Goal: Task Accomplishment & Management: Manage account settings

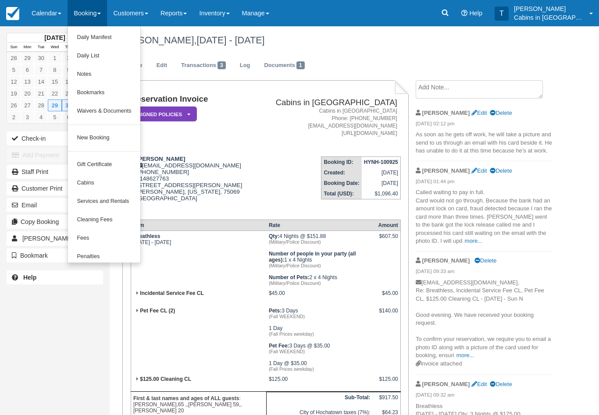
scroll to position [198, 0]
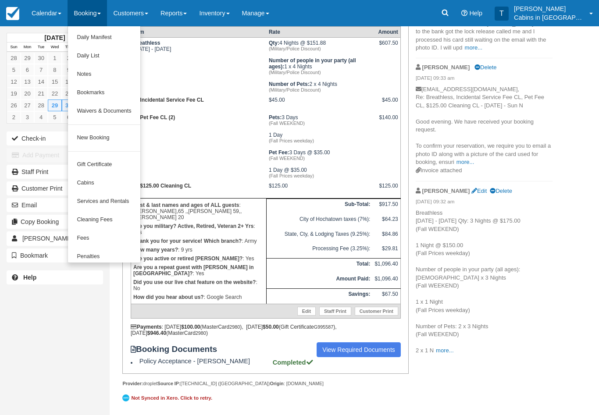
click at [120, 136] on link "New Booking" at bounding box center [104, 138] width 72 height 18
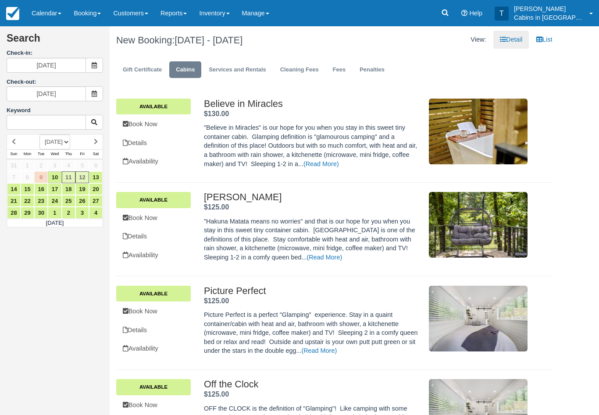
click at [98, 60] on span at bounding box center [95, 65] width 18 height 15
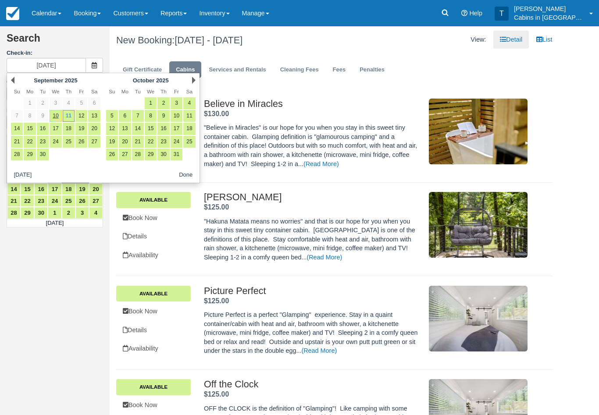
click at [175, 102] on link "3" at bounding box center [177, 103] width 12 height 12
type input "[DATE]"
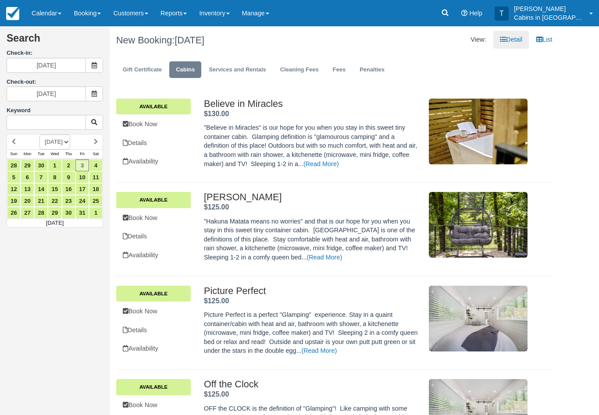
click at [91, 91] on icon at bounding box center [94, 94] width 6 height 6
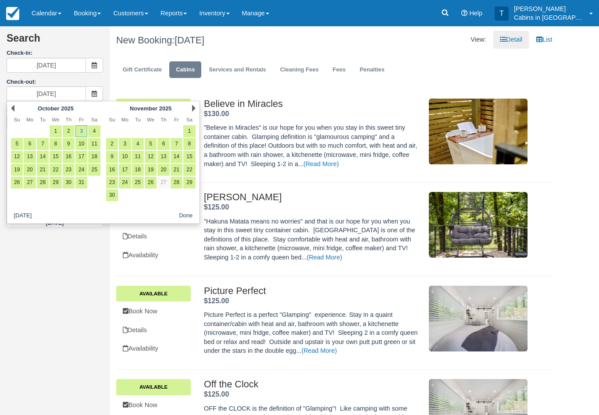
click at [16, 144] on link "5" at bounding box center [17, 144] width 12 height 12
type input "[DATE]"
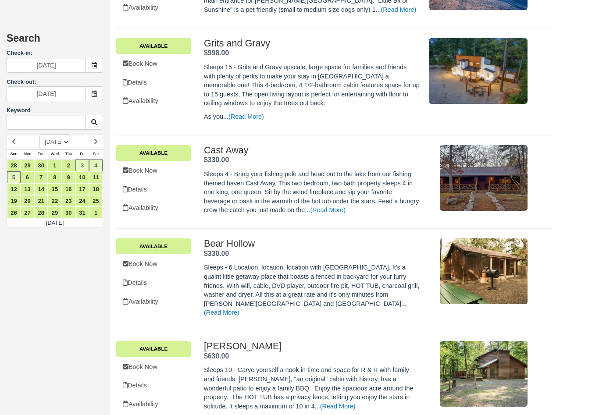
scroll to position [1633, 0]
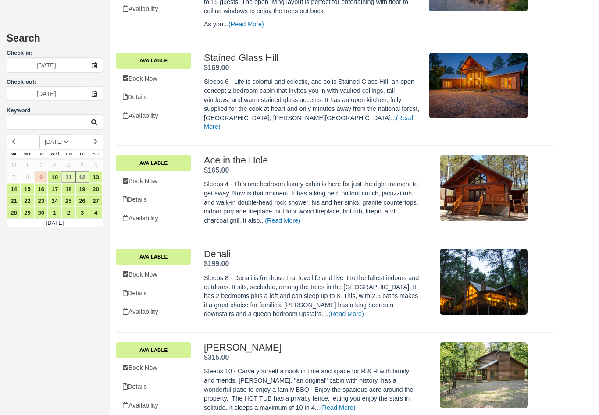
scroll to position [1941, 0]
click at [100, 60] on span at bounding box center [95, 65] width 18 height 15
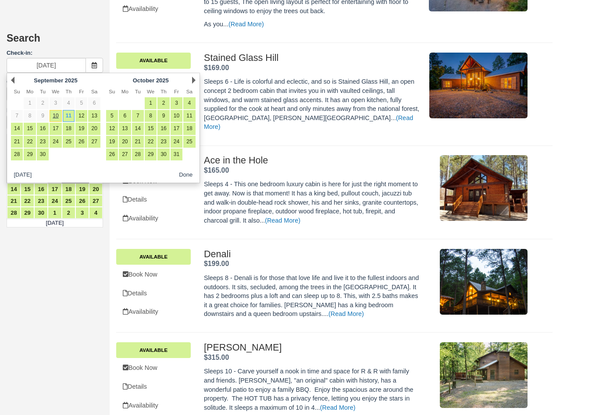
click at [175, 103] on link "3" at bounding box center [177, 103] width 12 height 12
type input "[DATE]"
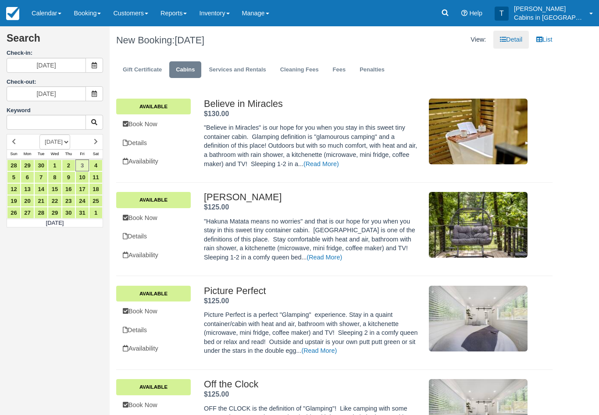
click at [93, 94] on icon at bounding box center [94, 94] width 6 height 6
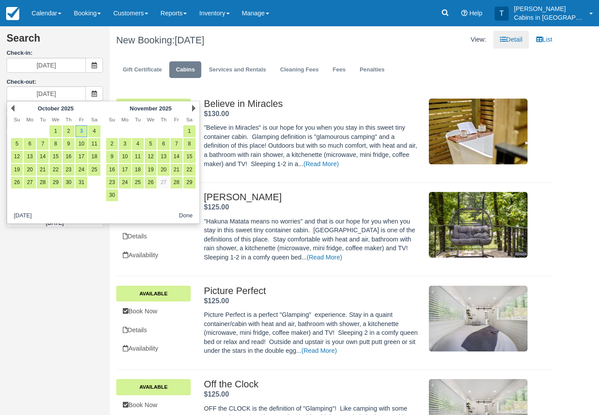
click at [16, 142] on link "5" at bounding box center [17, 144] width 12 height 12
type input "[DATE]"
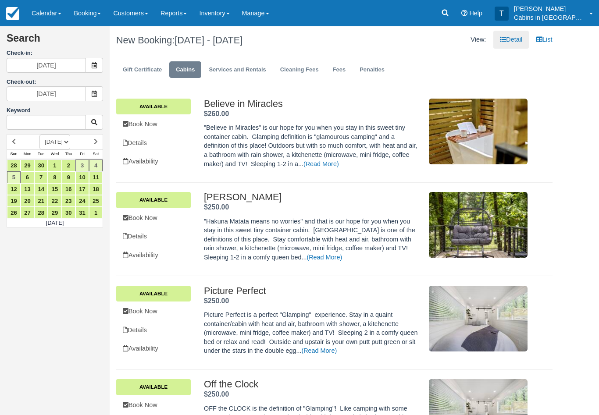
click at [61, 8] on link "Calendar" at bounding box center [46, 13] width 42 height 26
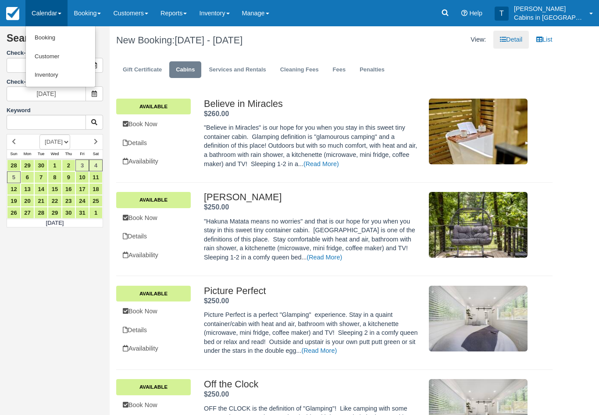
click at [82, 61] on link "Customer" at bounding box center [60, 56] width 69 height 19
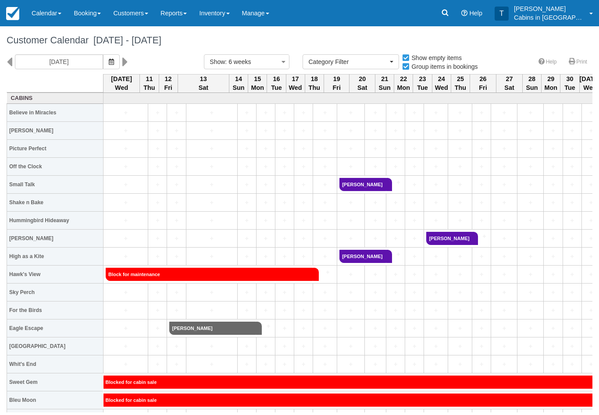
select select
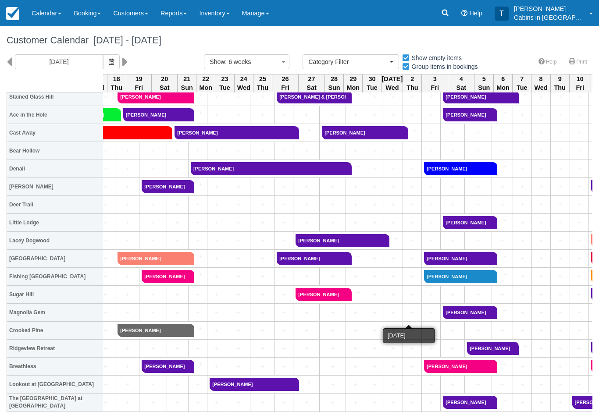
scroll to position [430, 198]
click at [323, 399] on td "+" at bounding box center [333, 403] width 26 height 18
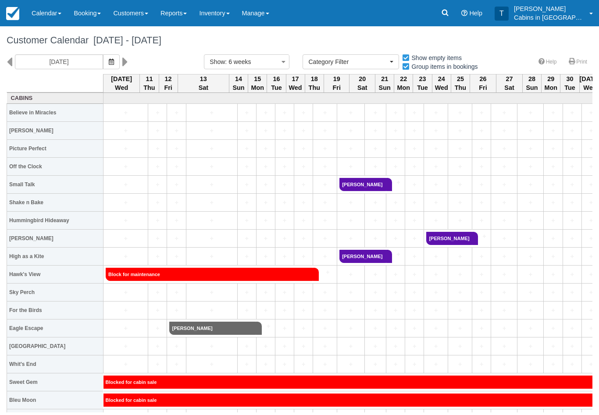
click at [450, 15] on icon at bounding box center [445, 12] width 9 height 9
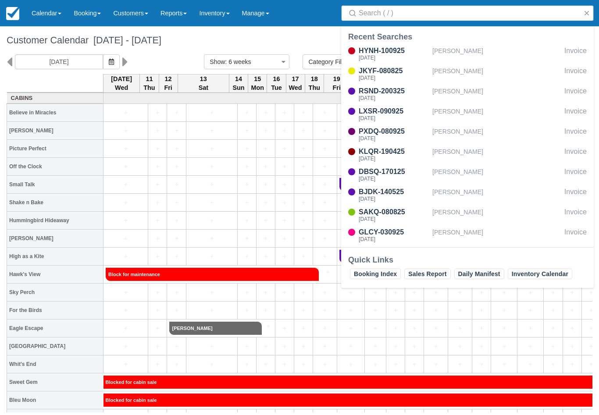
click at [404, 14] on input "Search" at bounding box center [469, 13] width 221 height 16
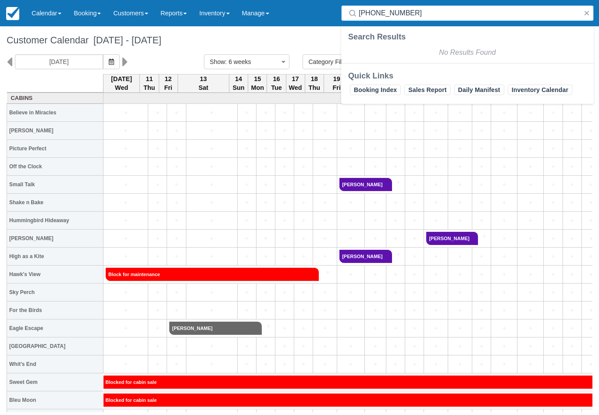
click at [429, 14] on input "215-732-4332" at bounding box center [469, 13] width 221 height 16
type input "215-732-4332"
click at [178, 11] on link "Reports" at bounding box center [173, 13] width 39 height 26
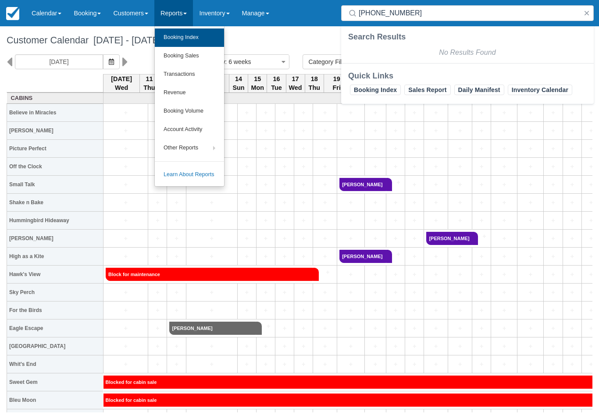
click at [209, 39] on link "Booking Index" at bounding box center [189, 38] width 69 height 18
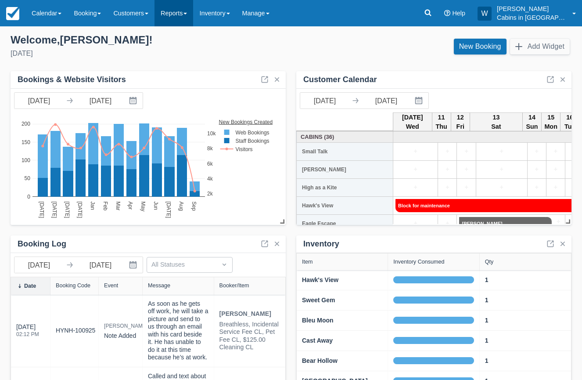
click at [187, 13] on span at bounding box center [185, 14] width 4 height 2
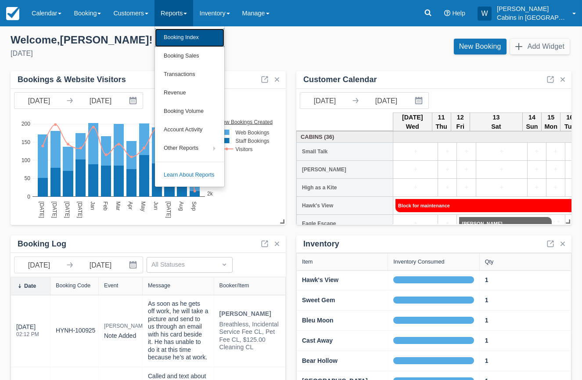
click at [190, 36] on link "Booking Index" at bounding box center [189, 38] width 69 height 18
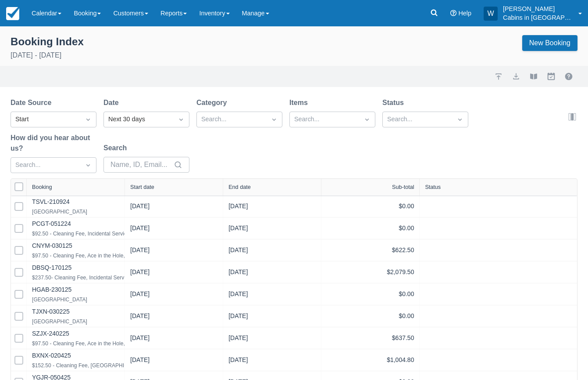
select select "25"
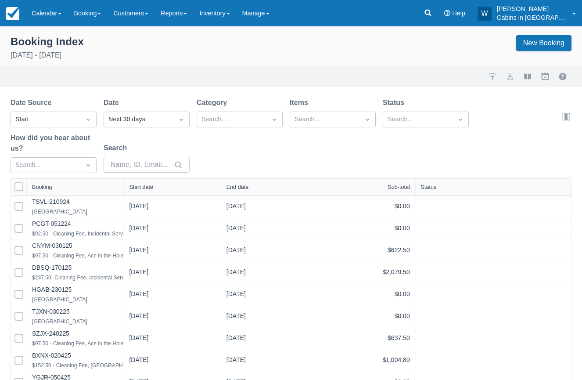
select select "25"
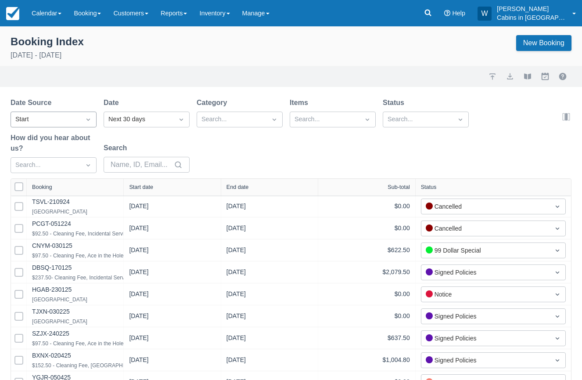
click at [82, 121] on div at bounding box center [88, 119] width 16 height 12
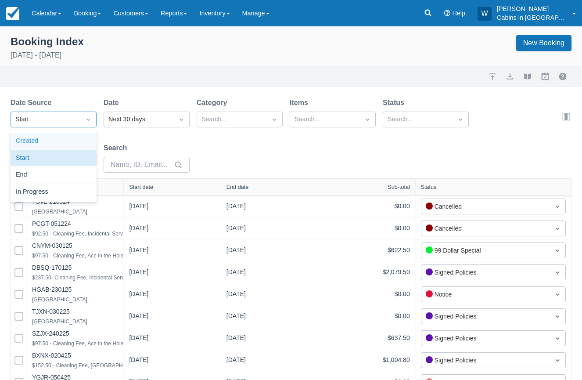
click at [82, 140] on div "Created" at bounding box center [54, 140] width 86 height 17
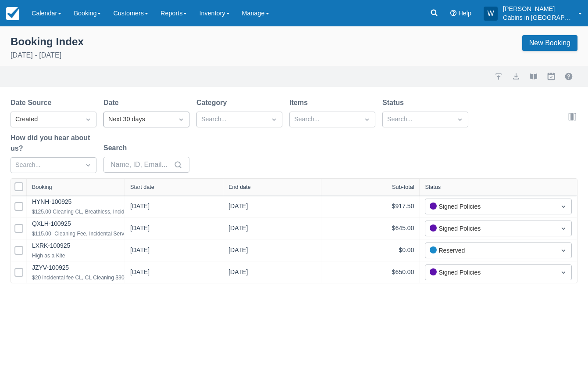
click at [124, 119] on div "Next 30 days" at bounding box center [138, 120] width 61 height 10
click at [139, 173] on div "[DATE]" at bounding box center [147, 174] width 86 height 17
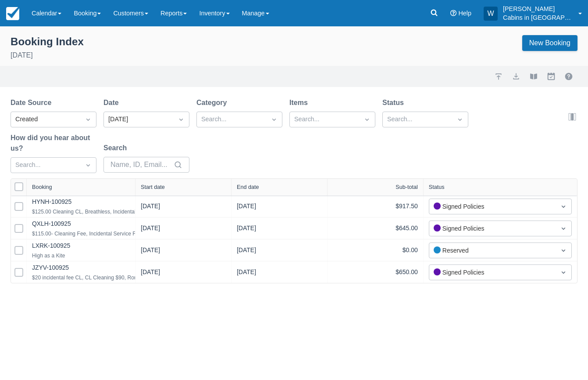
drag, startPoint x: 122, startPoint y: 189, endPoint x: 202, endPoint y: 188, distance: 79.4
click at [143, 188] on div at bounding box center [135, 187] width 16 height 17
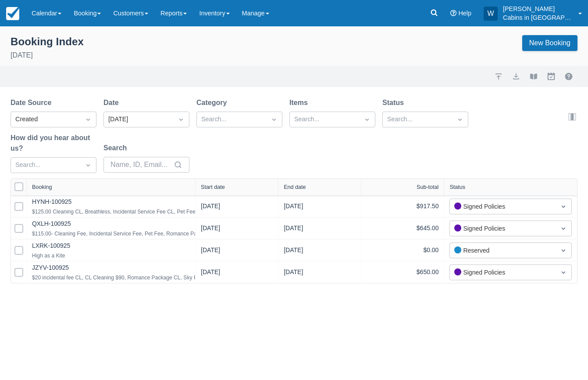
click at [212, 188] on div "Start date" at bounding box center [213, 187] width 24 height 6
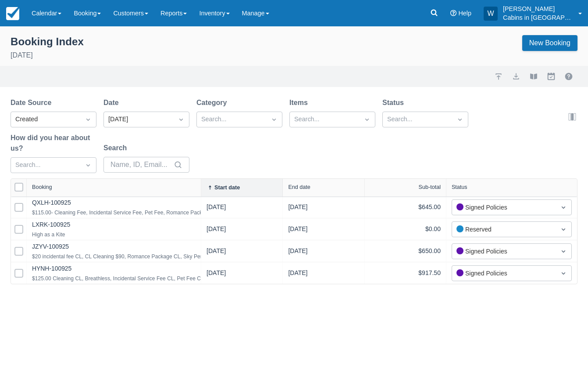
drag, startPoint x: 119, startPoint y: 186, endPoint x: 204, endPoint y: 186, distance: 84.7
click at [201, 186] on div at bounding box center [201, 188] width 16 height 18
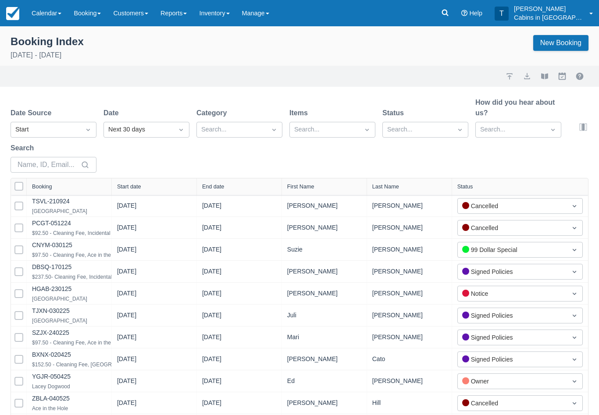
select select "25"
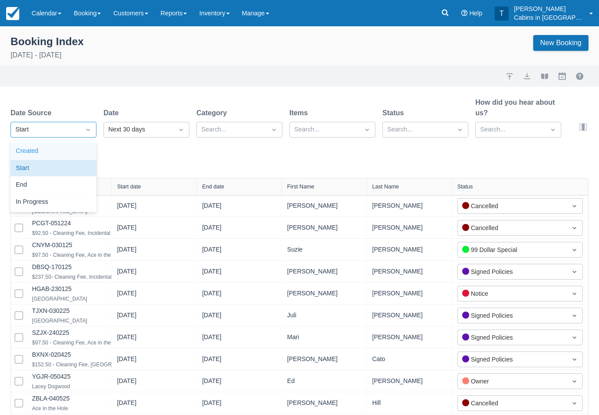
click at [75, 156] on div "Created" at bounding box center [54, 151] width 86 height 17
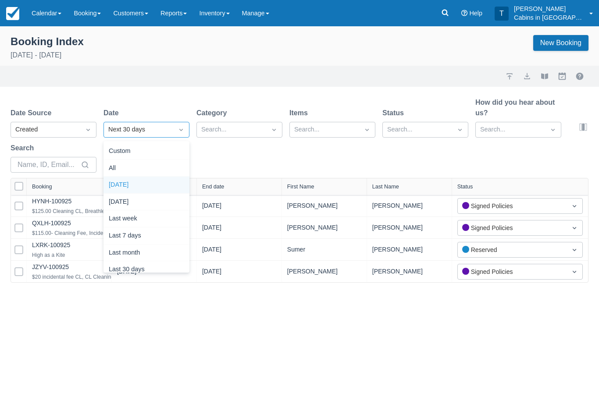
click at [161, 185] on div "[DATE]" at bounding box center [147, 185] width 86 height 17
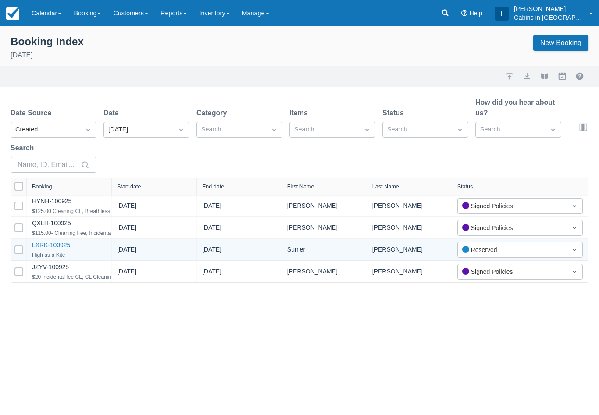
click at [64, 249] on link "LXRK-100925" at bounding box center [51, 245] width 38 height 7
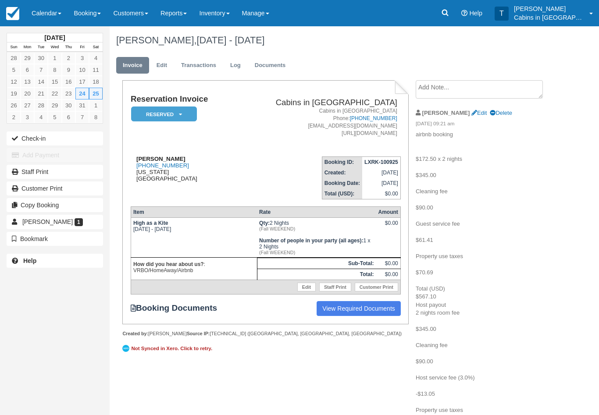
click at [139, 157] on strong "Sumer Melton" at bounding box center [160, 159] width 49 height 7
copy strong "Sumer Melton"
